Goal: Task Accomplishment & Management: Manage account settings

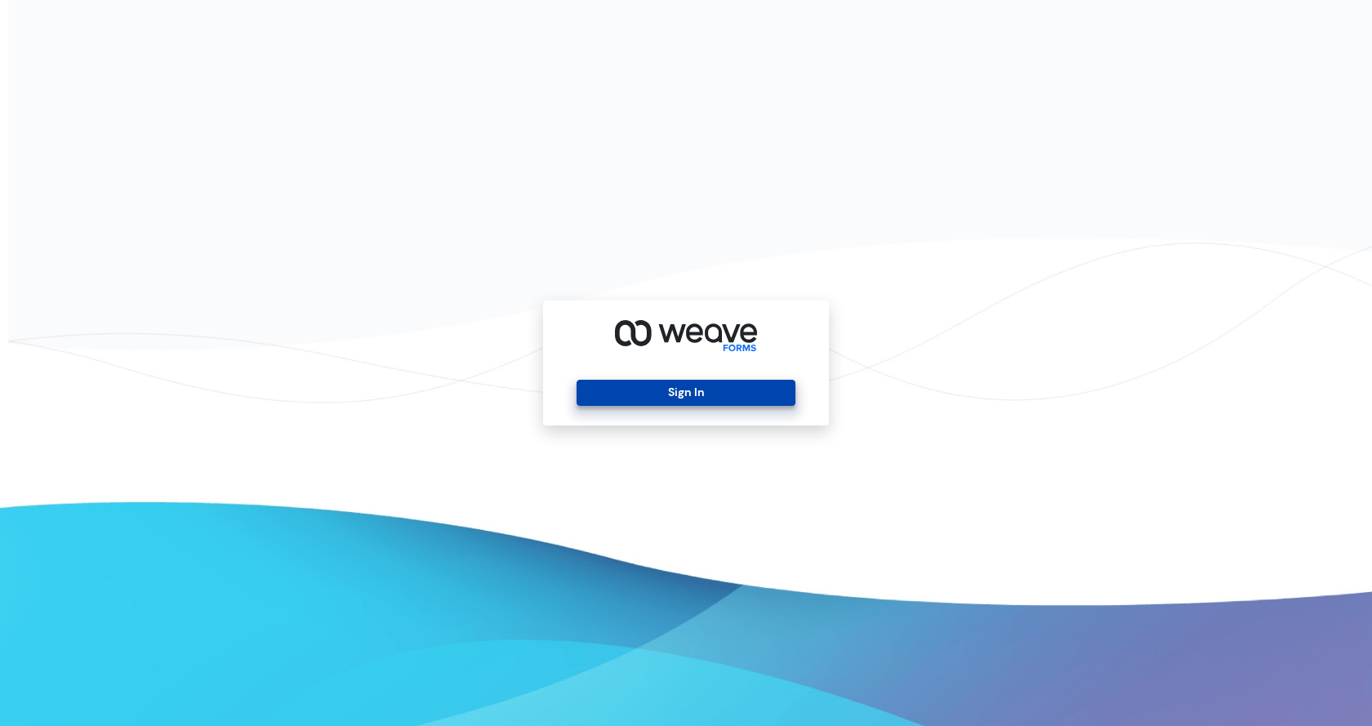
click at [693, 390] on button "Sign In" at bounding box center [686, 393] width 218 height 26
